Goal: Find specific page/section: Find specific page/section

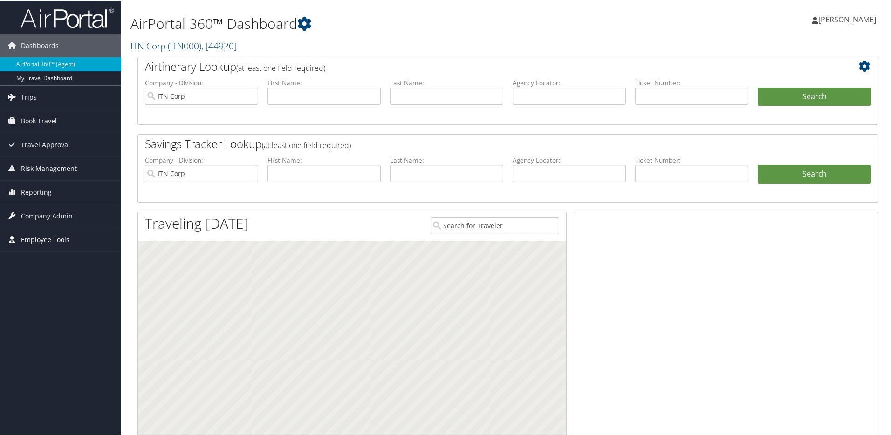
click at [45, 242] on span "Employee Tools" at bounding box center [45, 239] width 48 height 23
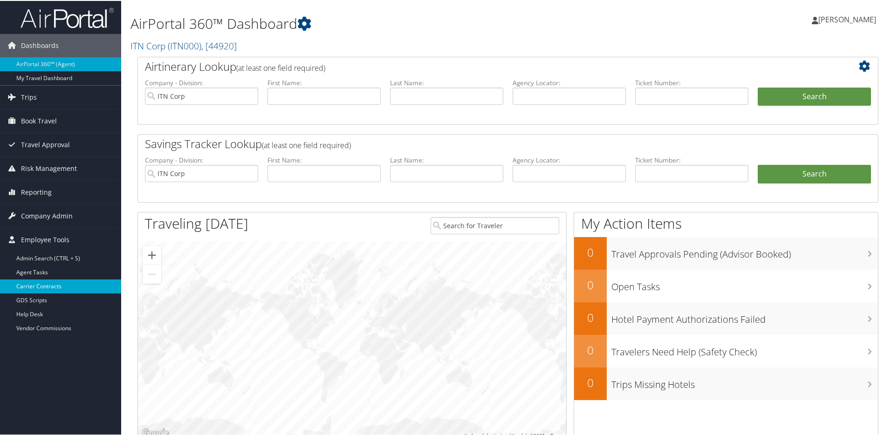
click at [43, 284] on link "Carrier Contracts" at bounding box center [60, 286] width 121 height 14
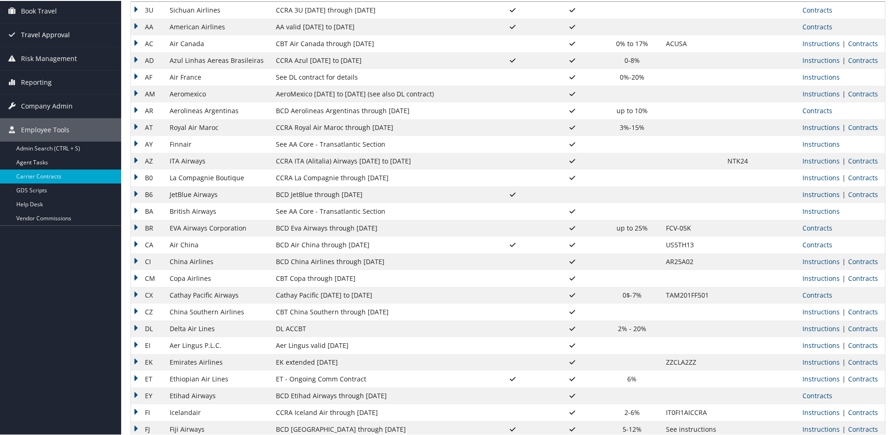
scroll to position [85, 0]
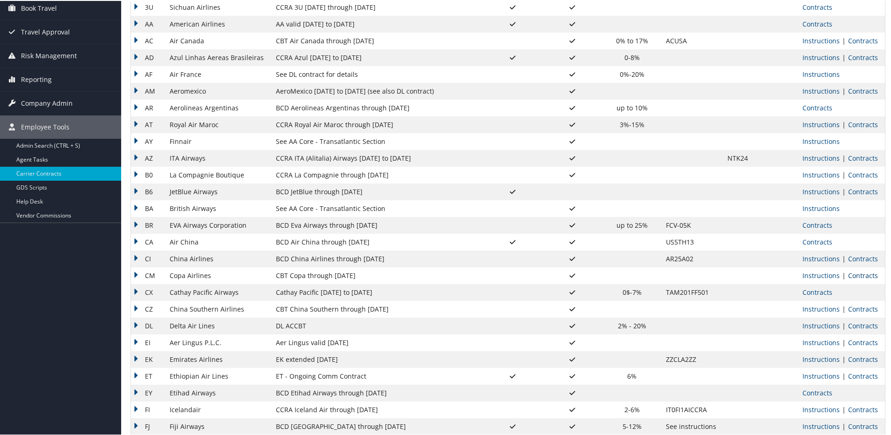
click at [861, 276] on link "Contracts" at bounding box center [863, 274] width 30 height 9
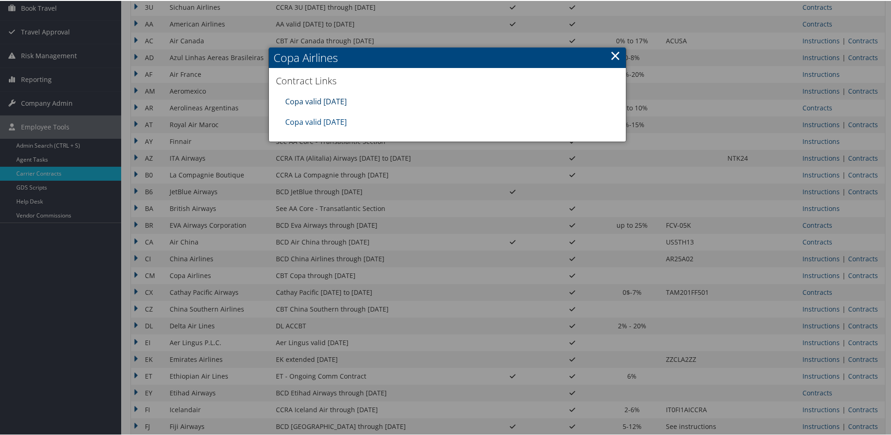
click at [331, 101] on link "Copa valid [DATE]" at bounding box center [316, 101] width 62 height 10
click at [347, 121] on link "Copa valid [DATE]" at bounding box center [316, 121] width 62 height 10
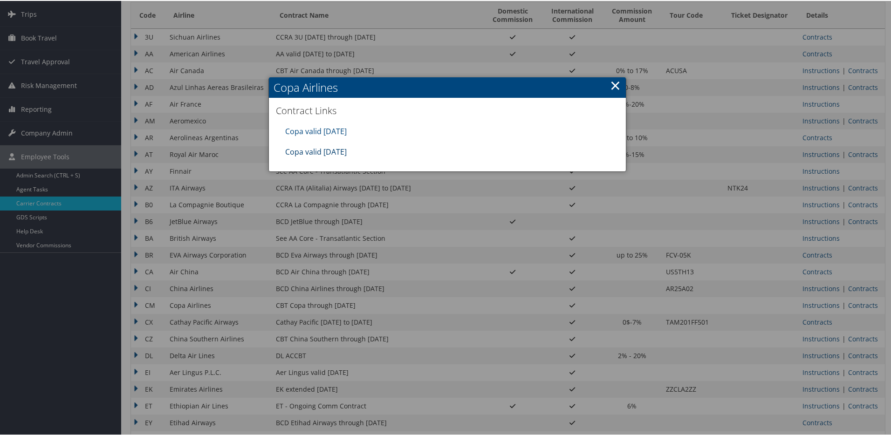
scroll to position [59, 0]
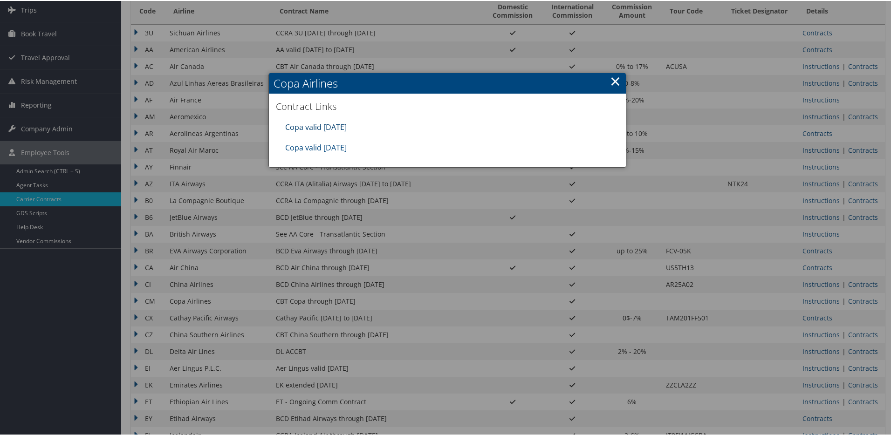
click at [333, 127] on link "Copa valid [DATE]" at bounding box center [316, 126] width 62 height 10
click at [331, 125] on link "Copa valid [DATE]" at bounding box center [316, 126] width 62 height 10
click at [613, 82] on link "×" at bounding box center [615, 80] width 11 height 19
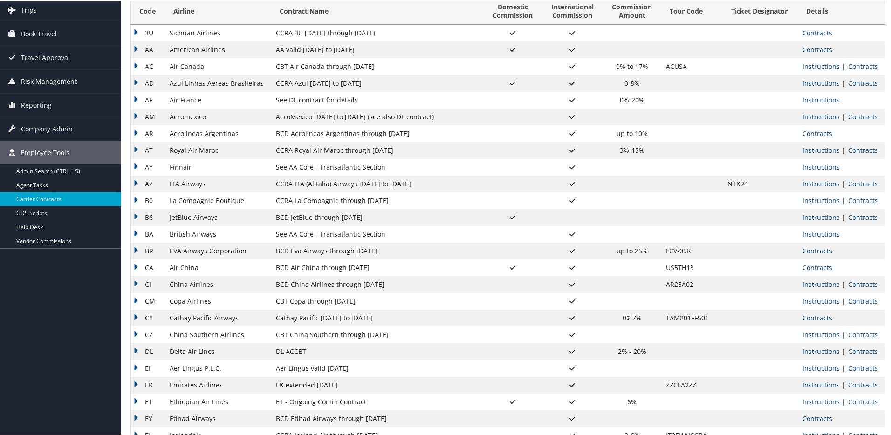
click at [338, 302] on td "CBT Copa through [DATE]" at bounding box center [377, 300] width 212 height 17
click at [859, 303] on link "Contracts" at bounding box center [863, 300] width 30 height 9
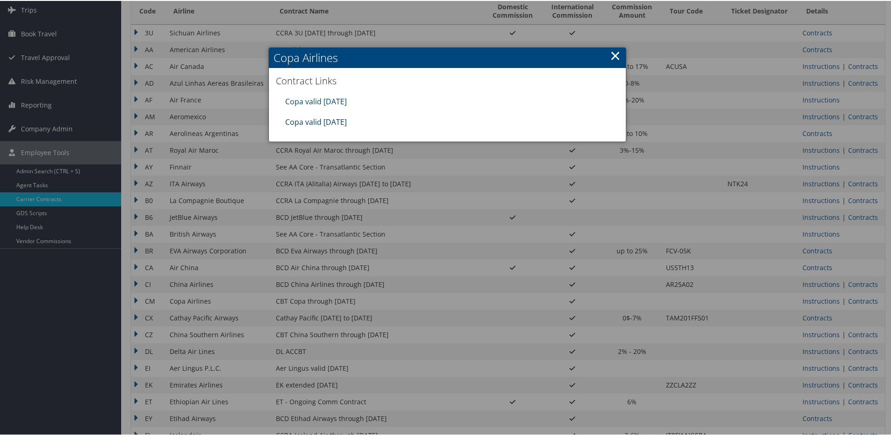
click at [324, 120] on link "Copa valid [DATE]" at bounding box center [316, 121] width 62 height 10
click at [614, 56] on link "×" at bounding box center [615, 54] width 11 height 19
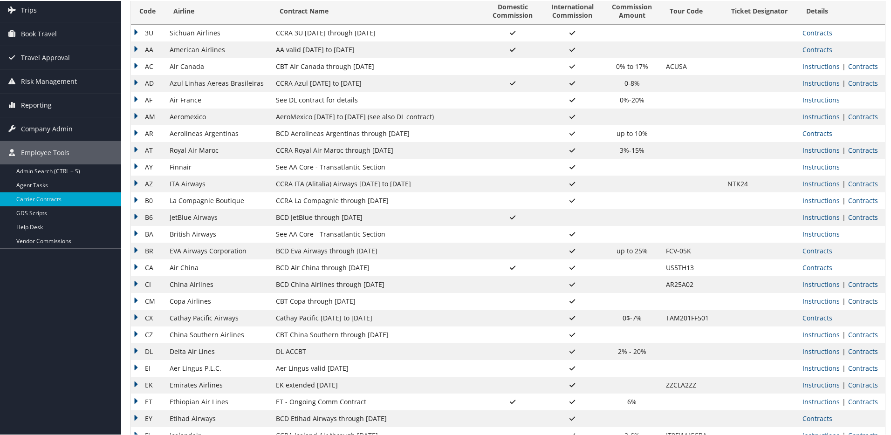
click at [853, 298] on link "Contracts" at bounding box center [863, 300] width 30 height 9
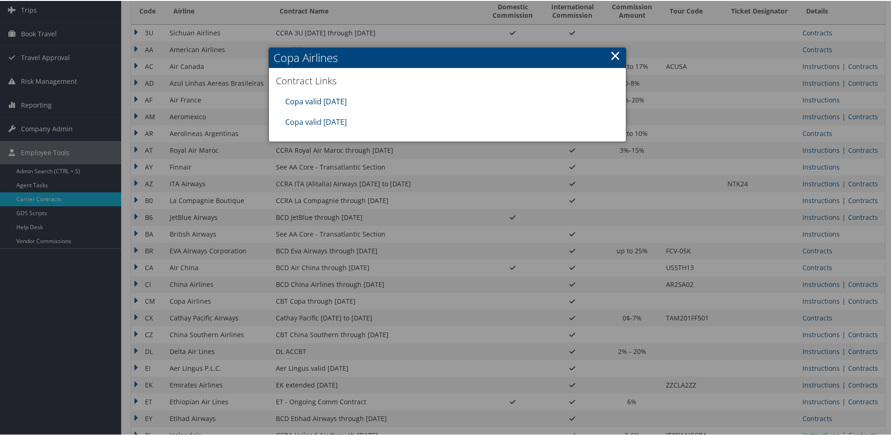
click at [331, 100] on link "Copa valid [DATE]" at bounding box center [316, 101] width 62 height 10
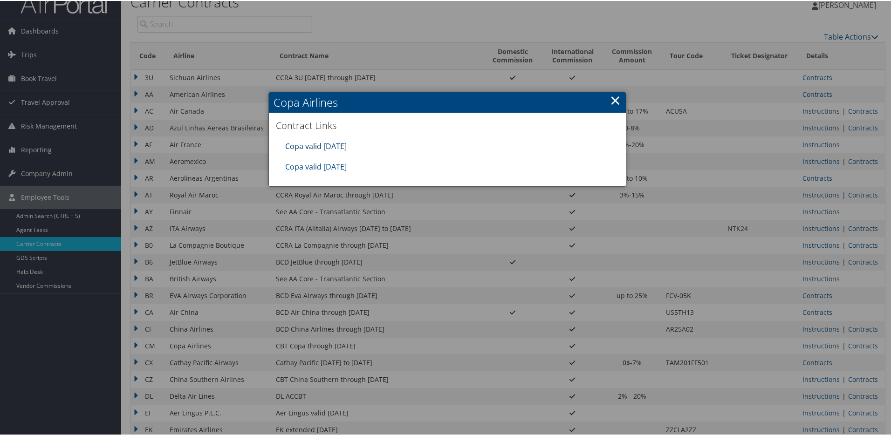
scroll to position [0, 0]
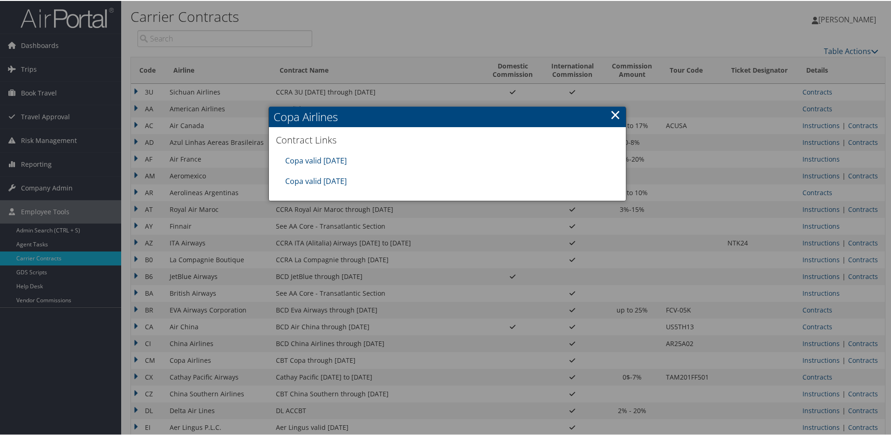
click at [611, 114] on link "×" at bounding box center [615, 113] width 11 height 19
